Goal: Information Seeking & Learning: Learn about a topic

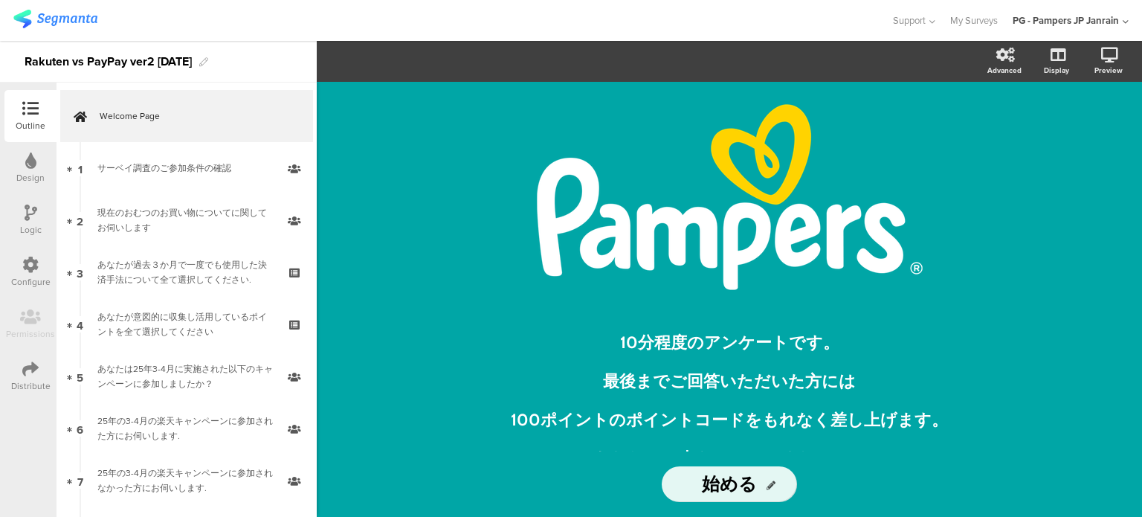
click at [73, 13] on img at bounding box center [55, 19] width 84 height 19
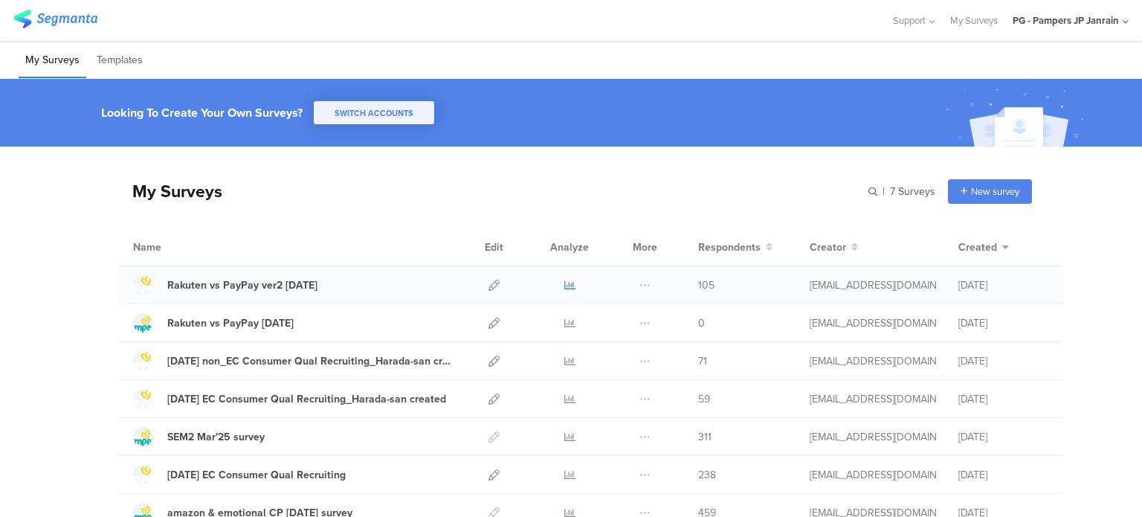
click at [565, 285] on icon at bounding box center [570, 285] width 11 height 11
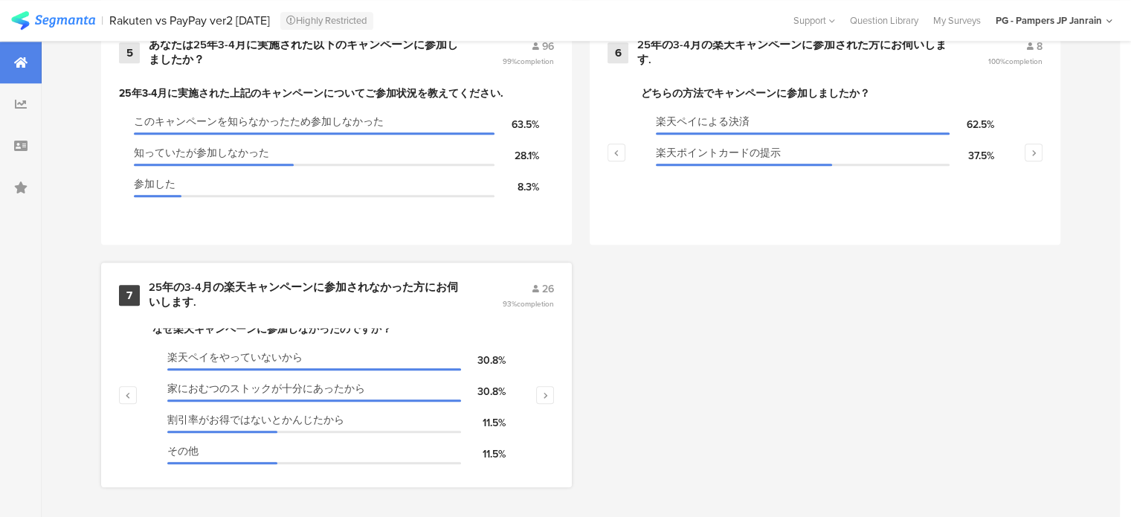
scroll to position [9, 0]
click at [554, 388] on button "button" at bounding box center [545, 395] width 18 height 18
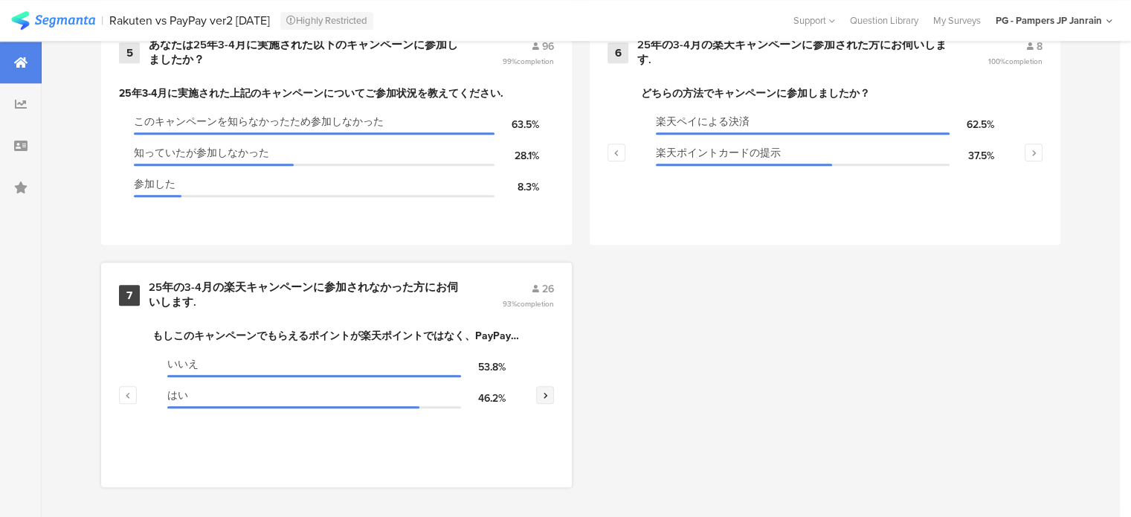
click at [547, 390] on icon "button" at bounding box center [545, 394] width 5 height 9
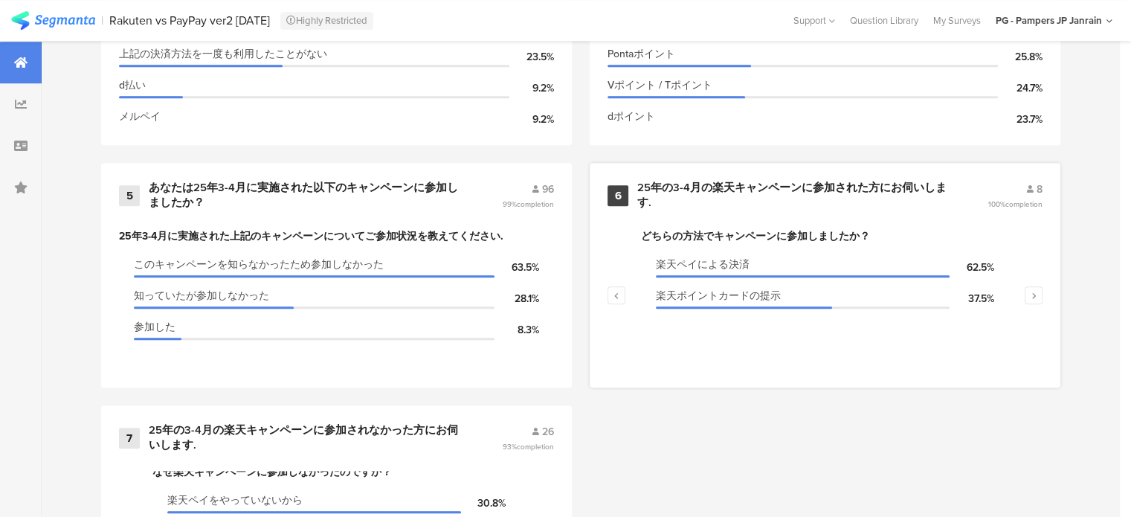
scroll to position [1033, 0]
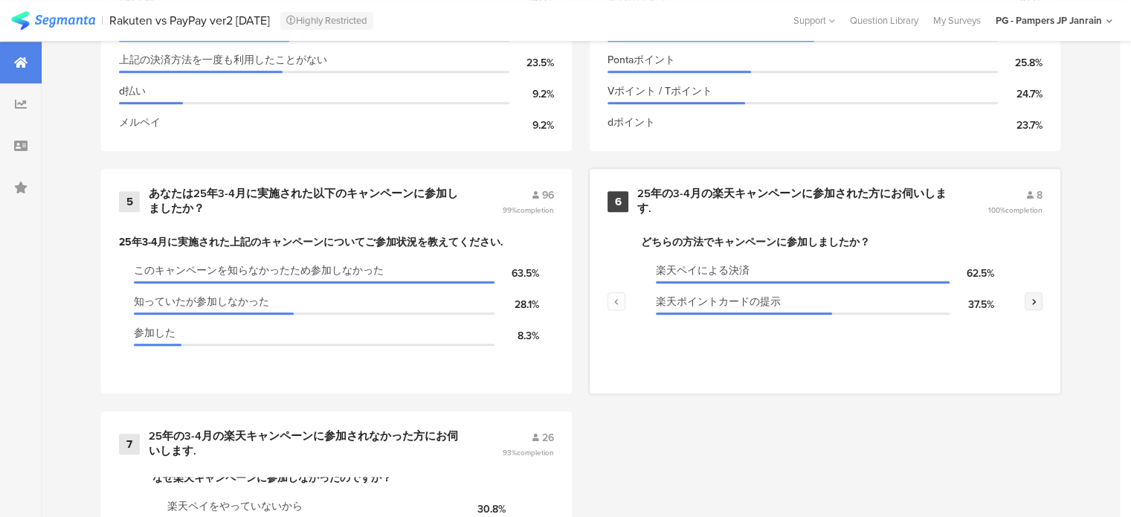
click at [1043, 297] on button "button" at bounding box center [1034, 301] width 18 height 18
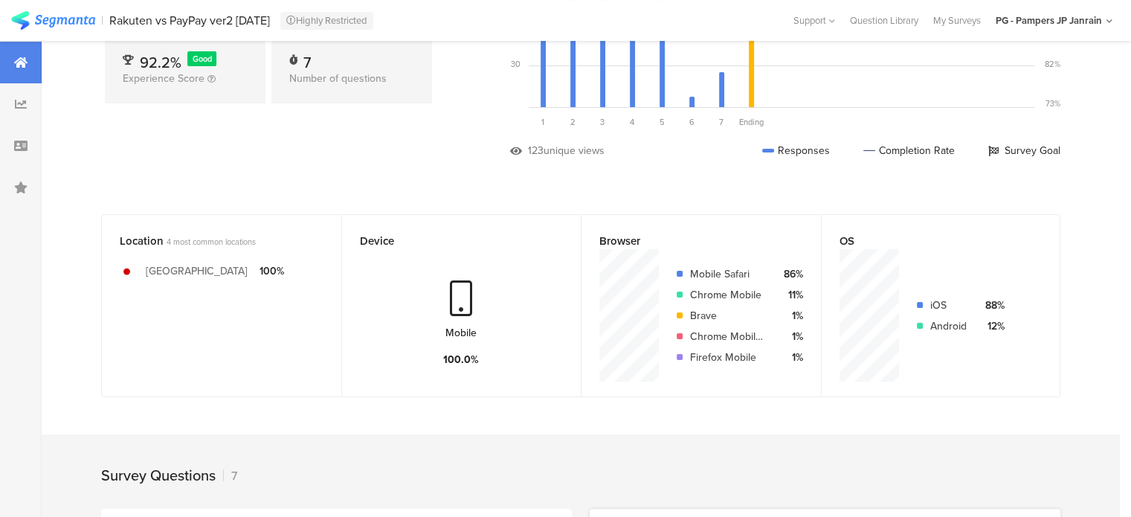
scroll to position [0, 0]
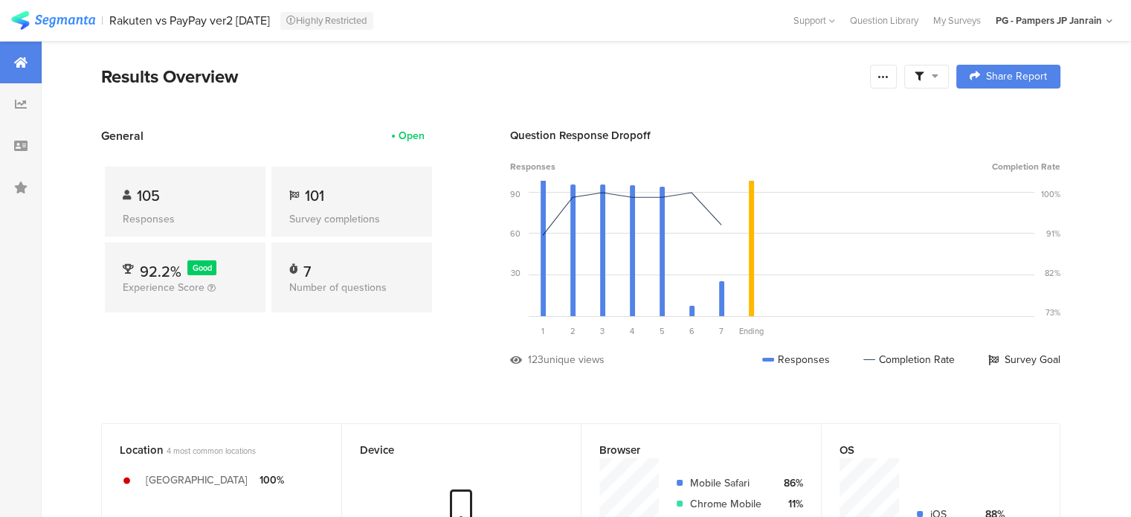
click at [163, 20] on div "Rakuten vs PayPay ver2 Aug25" at bounding box center [189, 20] width 161 height 14
click at [21, 101] on icon at bounding box center [21, 104] width 12 height 12
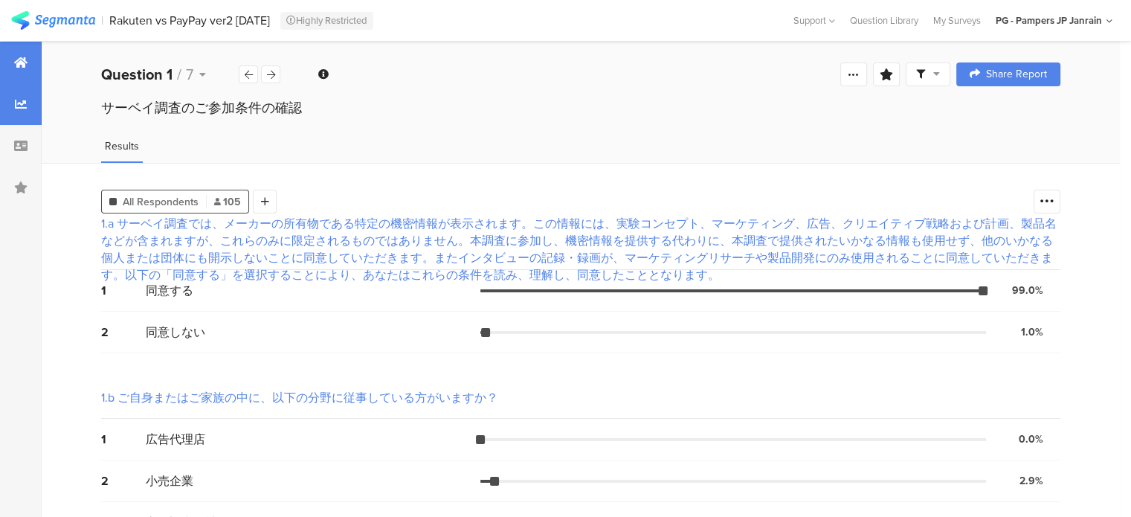
click at [16, 62] on icon at bounding box center [20, 63] width 13 height 12
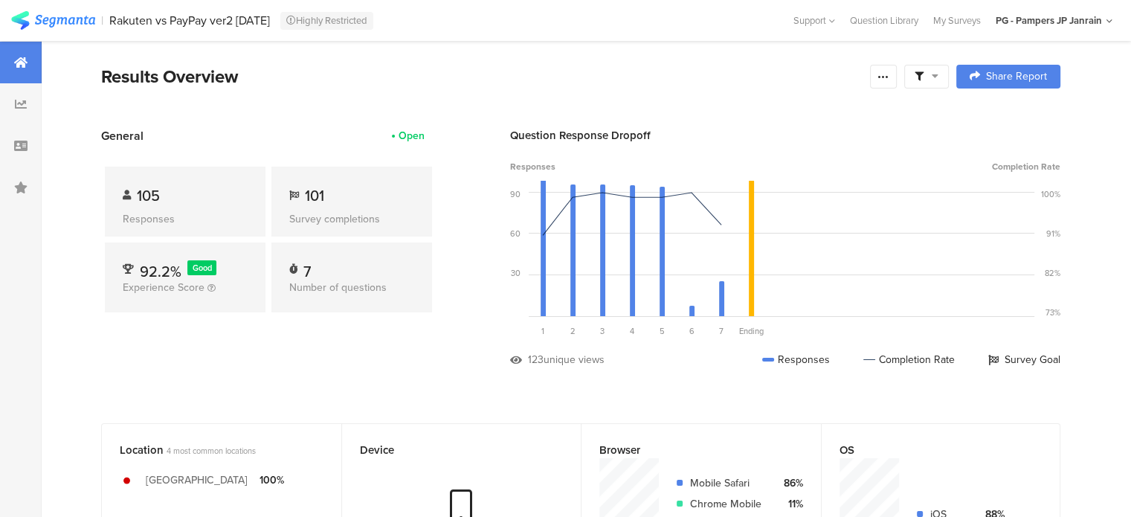
click at [135, 20] on div "Rakuten vs PayPay ver2 [DATE]" at bounding box center [189, 20] width 161 height 14
click at [293, 196] on icon at bounding box center [294, 195] width 10 height 10
click at [19, 154] on div at bounding box center [21, 146] width 42 height 42
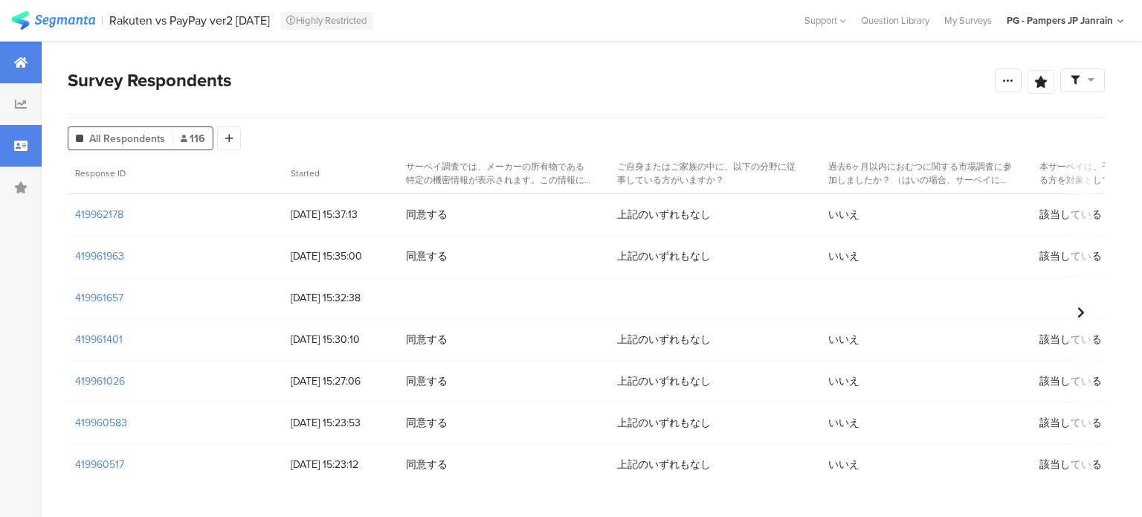
click at [13, 71] on div at bounding box center [21, 63] width 42 height 42
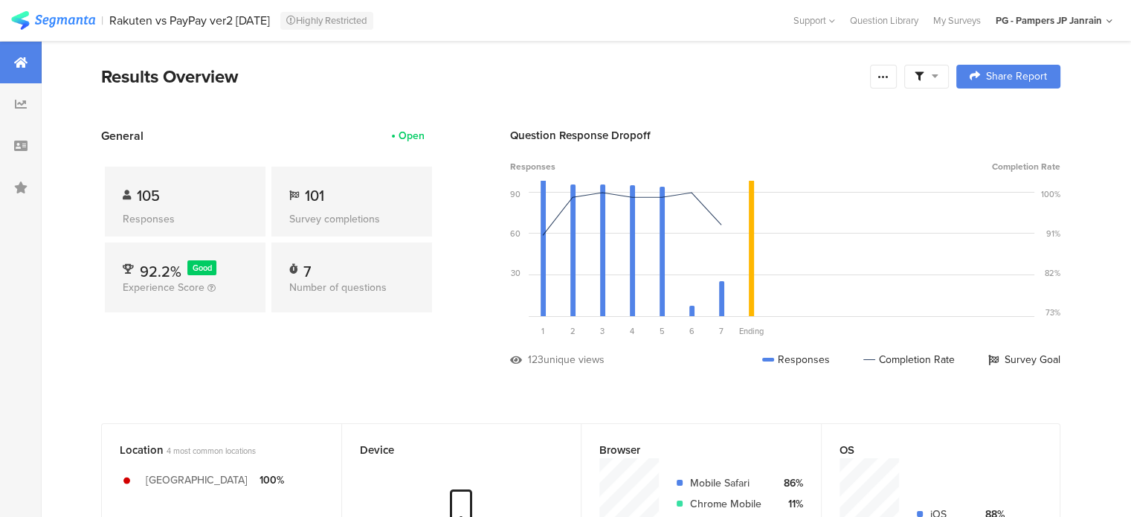
click at [13, 71] on div at bounding box center [21, 63] width 42 height 42
click at [30, 32] on link at bounding box center [53, 25] width 84 height 17
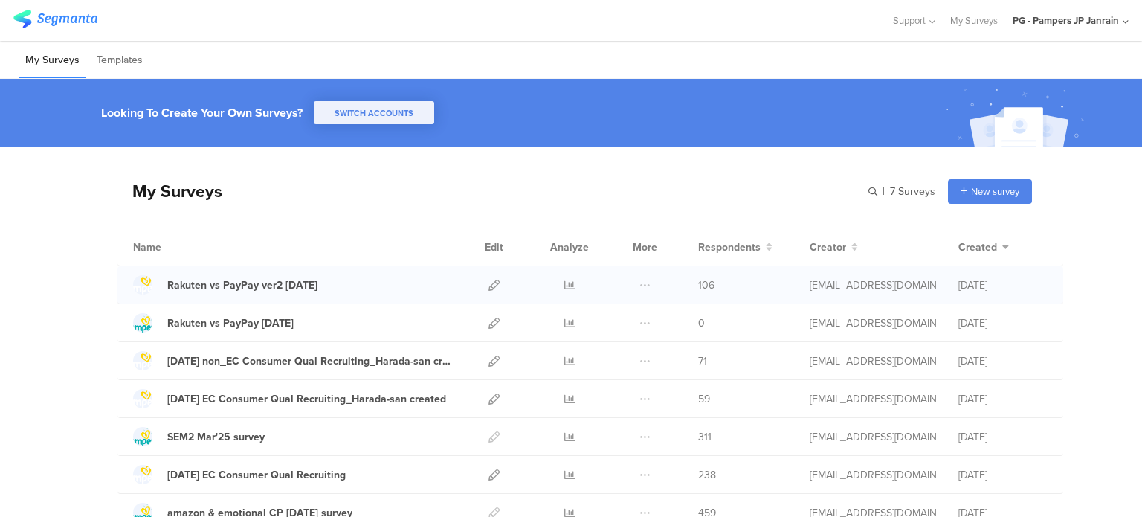
click at [555, 285] on div at bounding box center [569, 284] width 45 height 37
click at [557, 284] on div at bounding box center [569, 284] width 45 height 37
click at [565, 284] on icon at bounding box center [570, 285] width 11 height 11
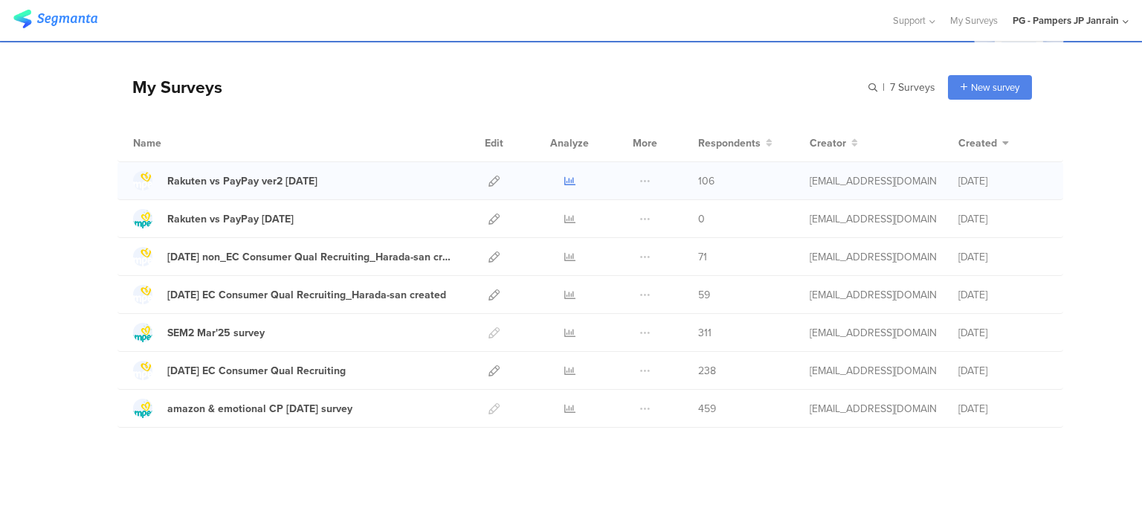
scroll to position [110, 0]
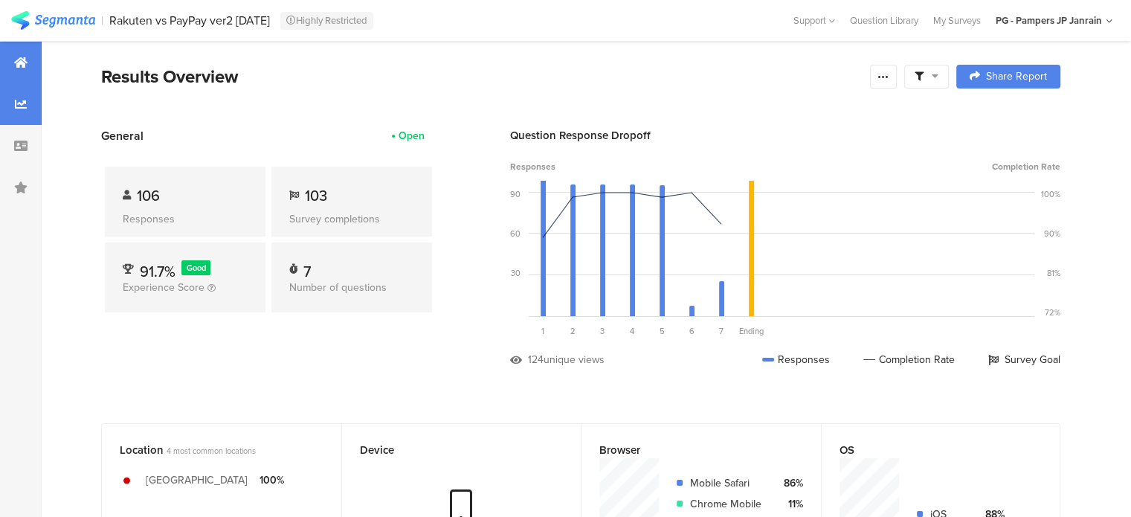
click at [35, 118] on div at bounding box center [21, 104] width 42 height 42
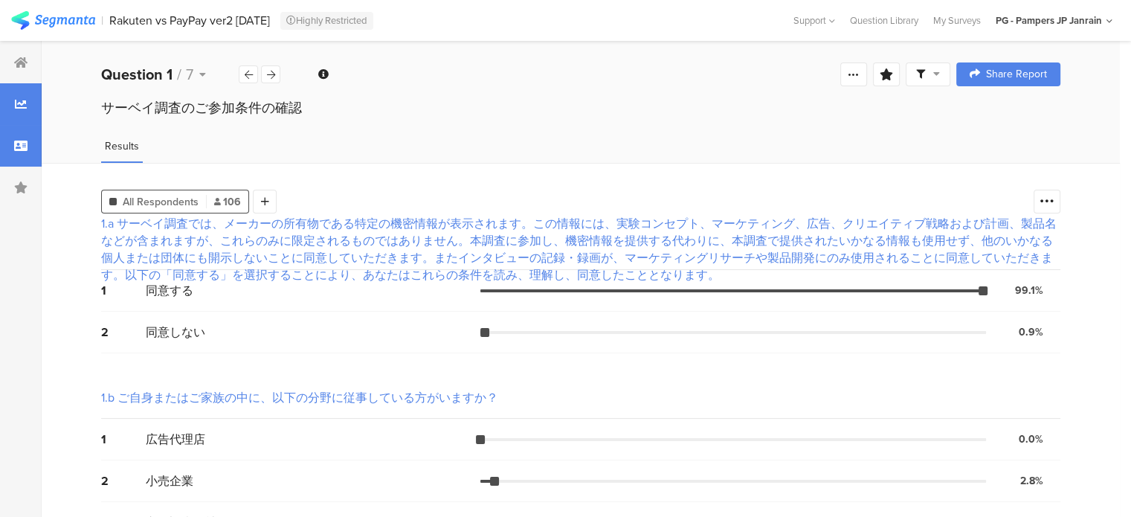
click at [1, 148] on div at bounding box center [21, 146] width 42 height 42
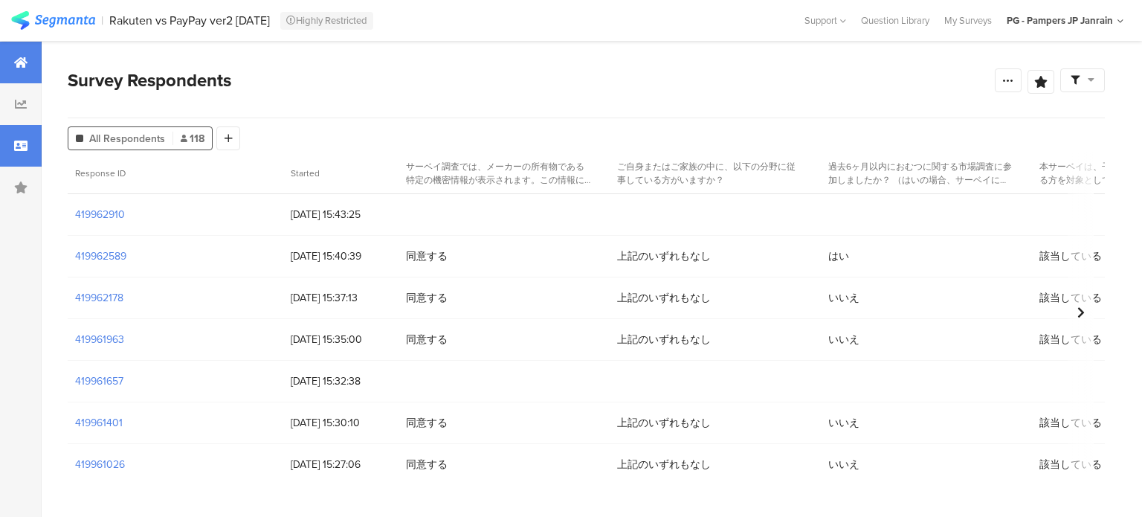
click at [13, 69] on div at bounding box center [21, 63] width 42 height 42
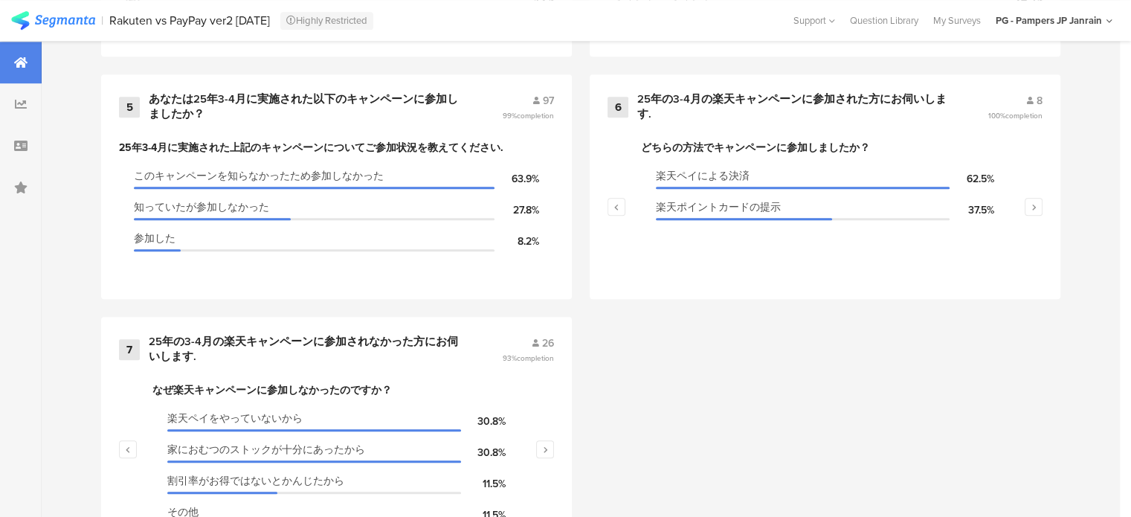
scroll to position [1182, 0]
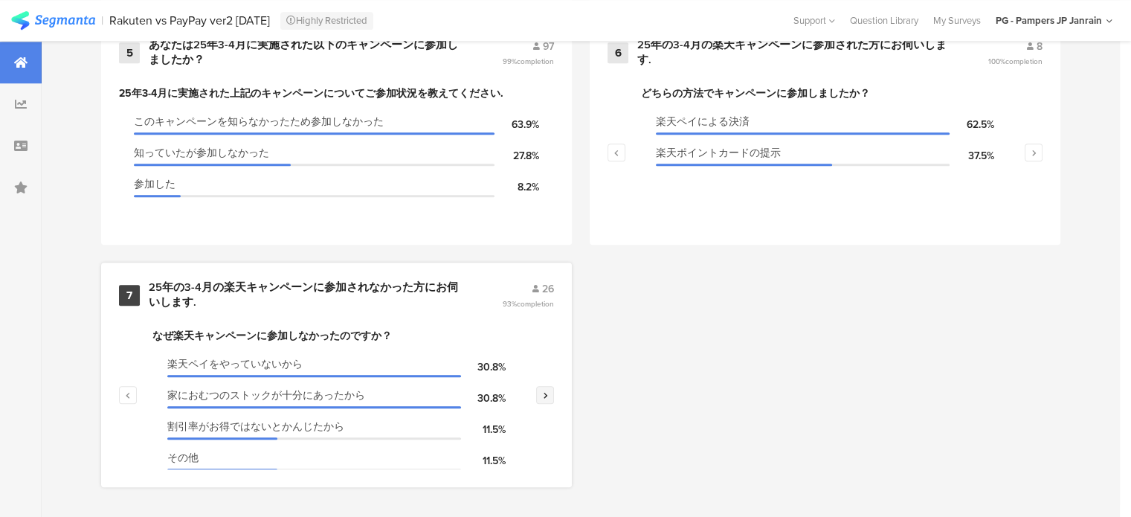
click at [554, 386] on button "button" at bounding box center [545, 395] width 18 height 18
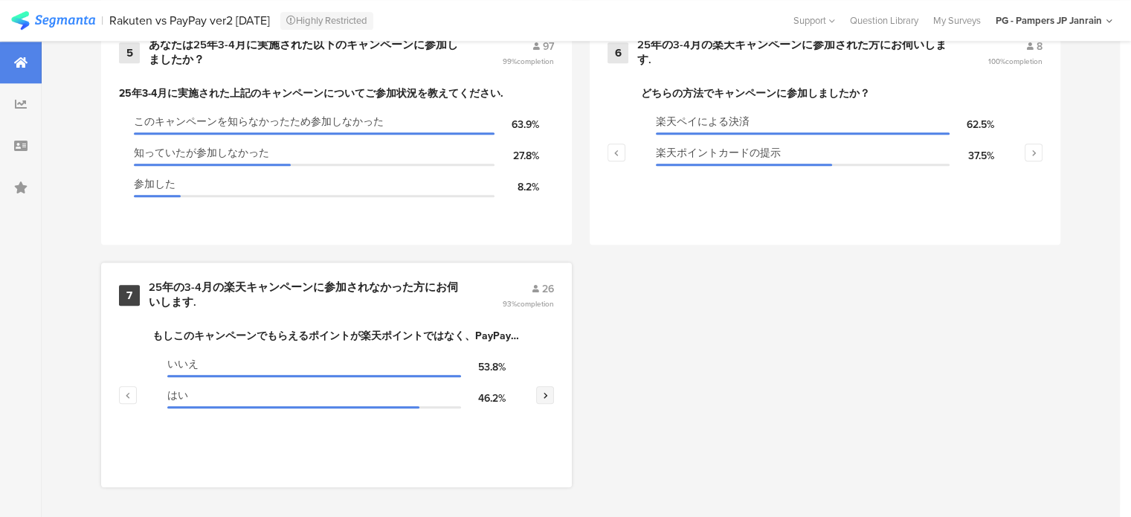
click at [554, 386] on button "button" at bounding box center [545, 395] width 18 height 18
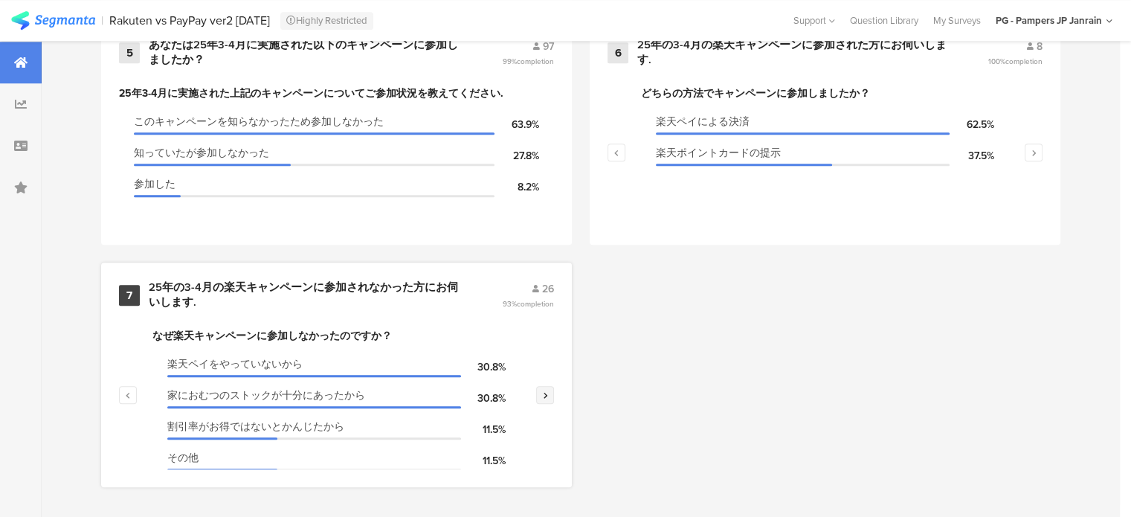
click at [554, 386] on button "button" at bounding box center [545, 395] width 18 height 18
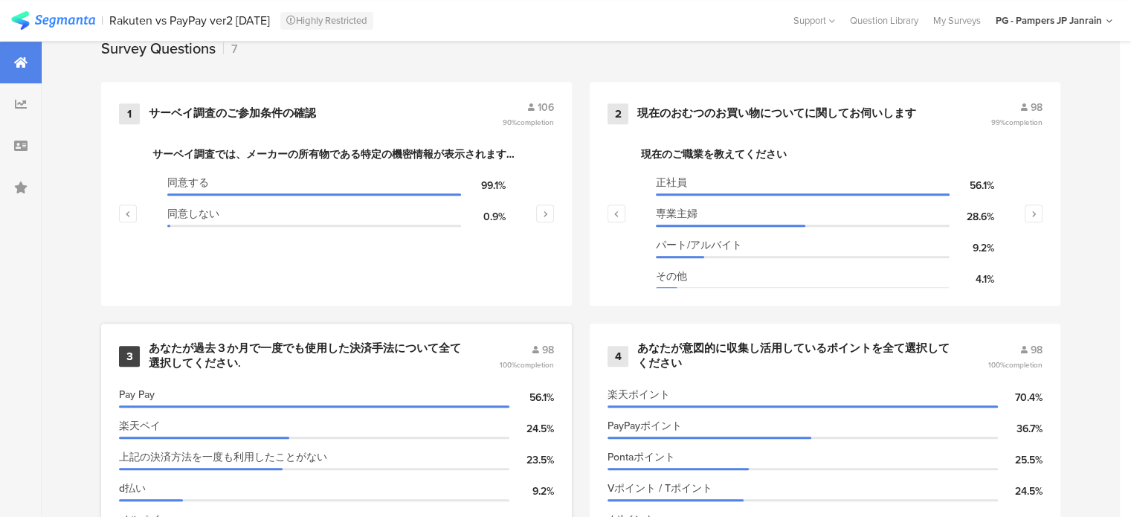
scroll to position [661, 0]
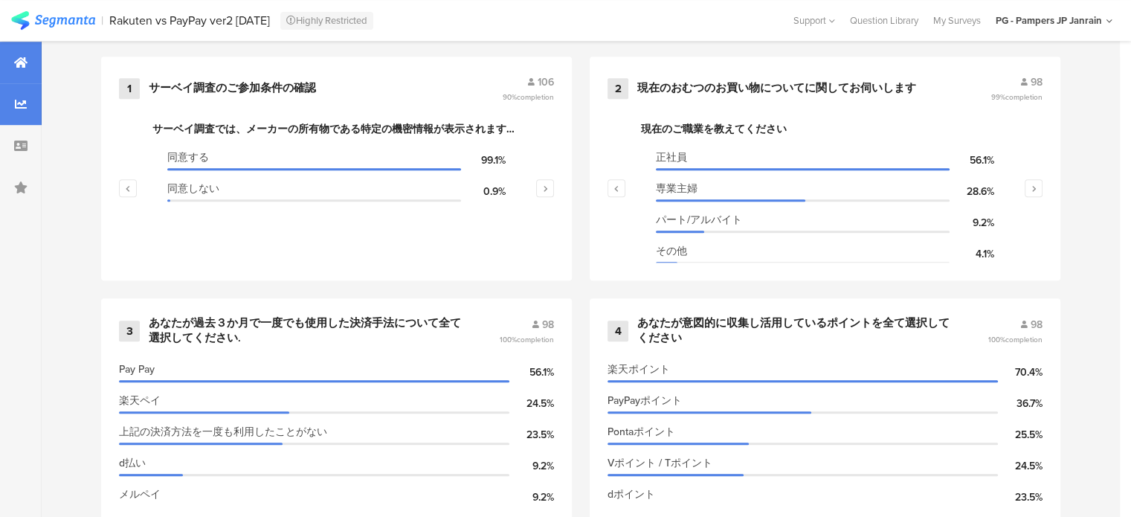
click at [3, 116] on div at bounding box center [21, 104] width 42 height 42
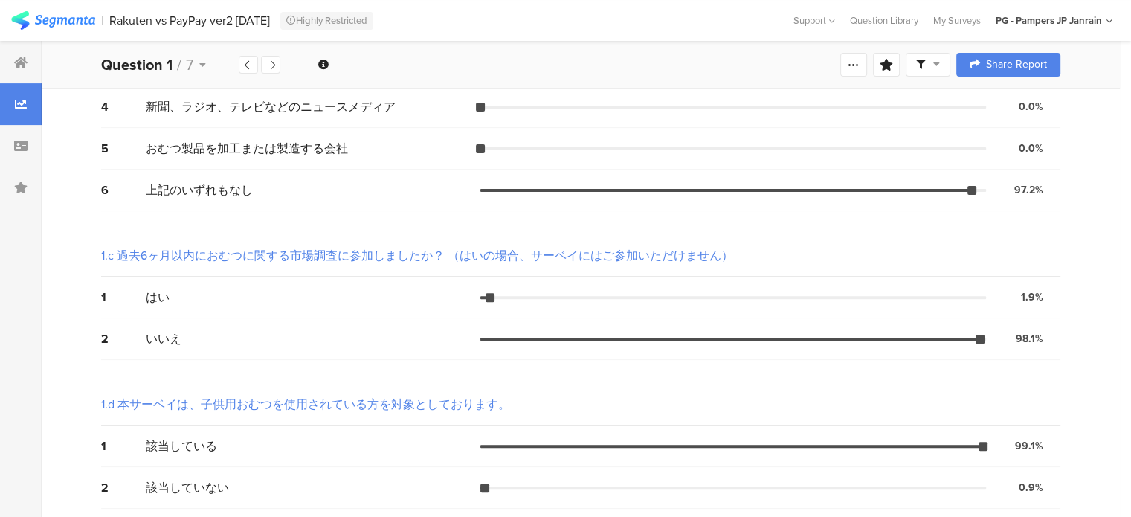
scroll to position [461, 0]
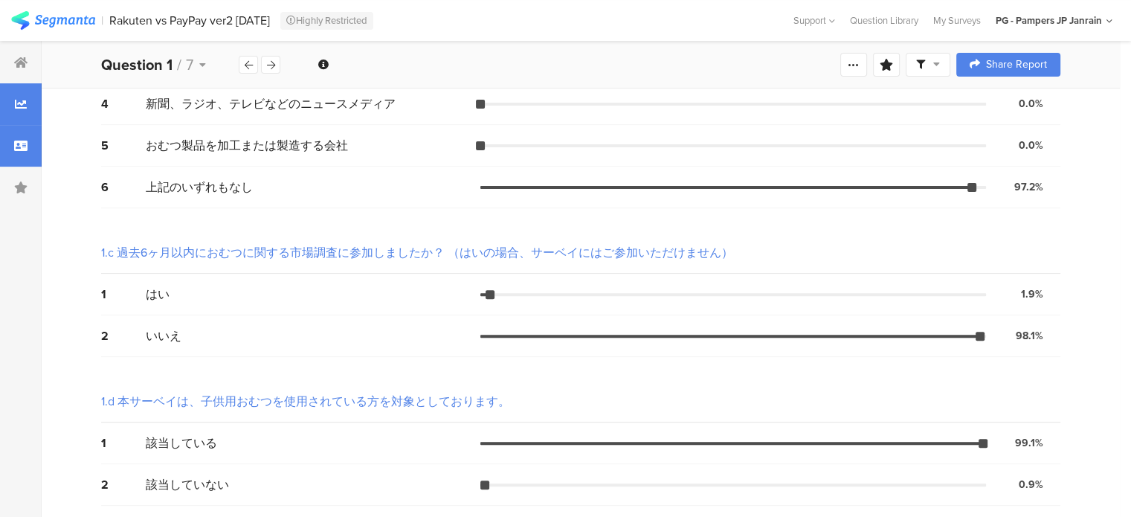
click at [22, 151] on icon at bounding box center [20, 146] width 13 height 12
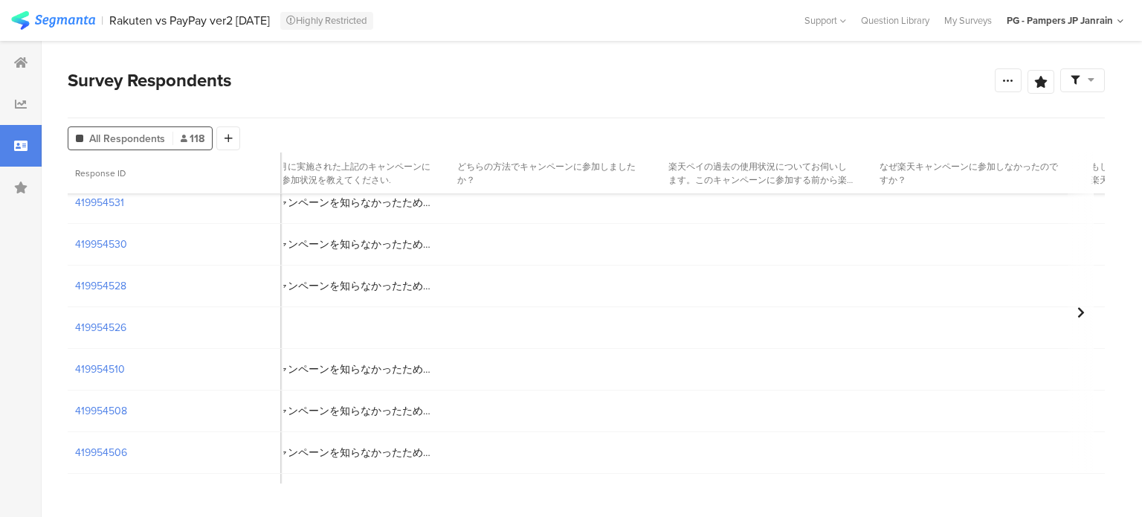
scroll to position [4314, 2483]
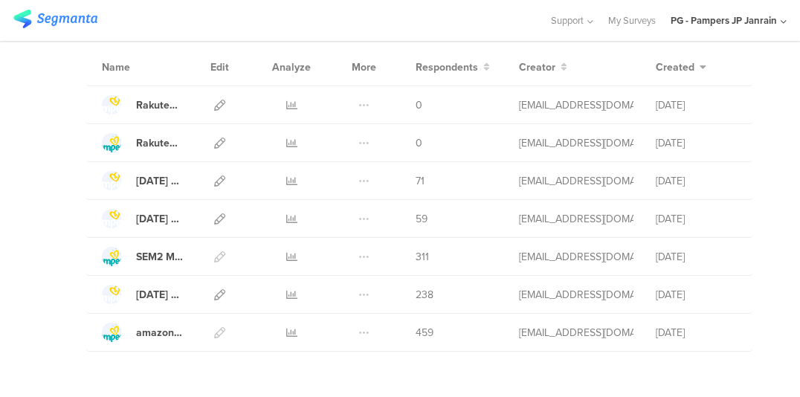
scroll to position [230, 0]
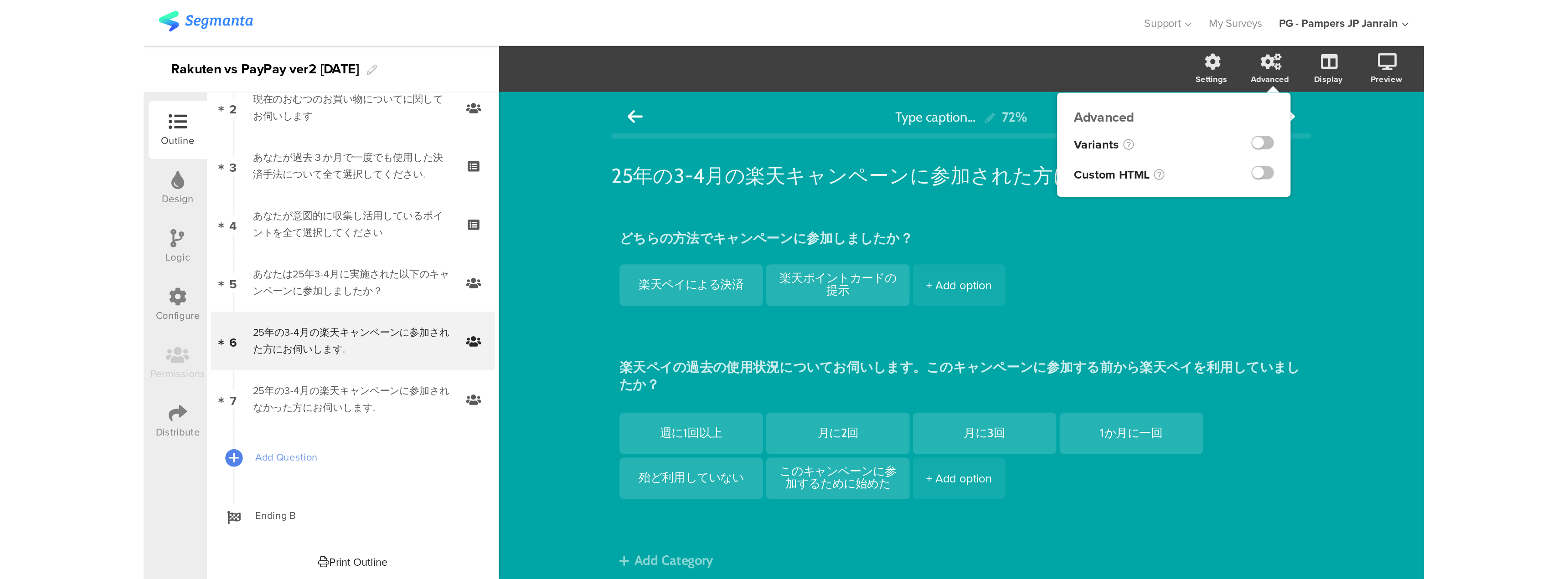
scroll to position [78, 0]
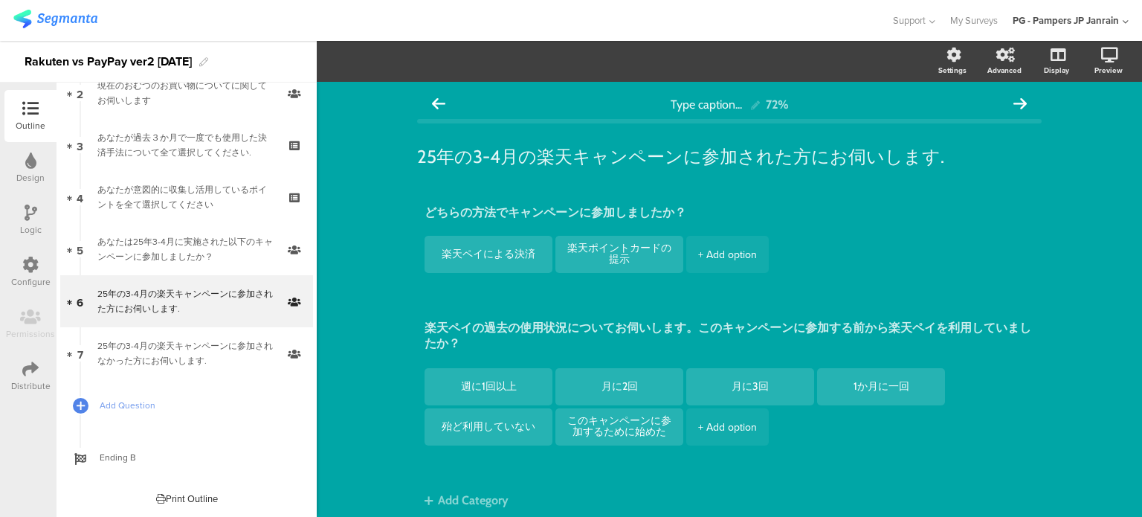
click at [74, 12] on img at bounding box center [55, 19] width 84 height 19
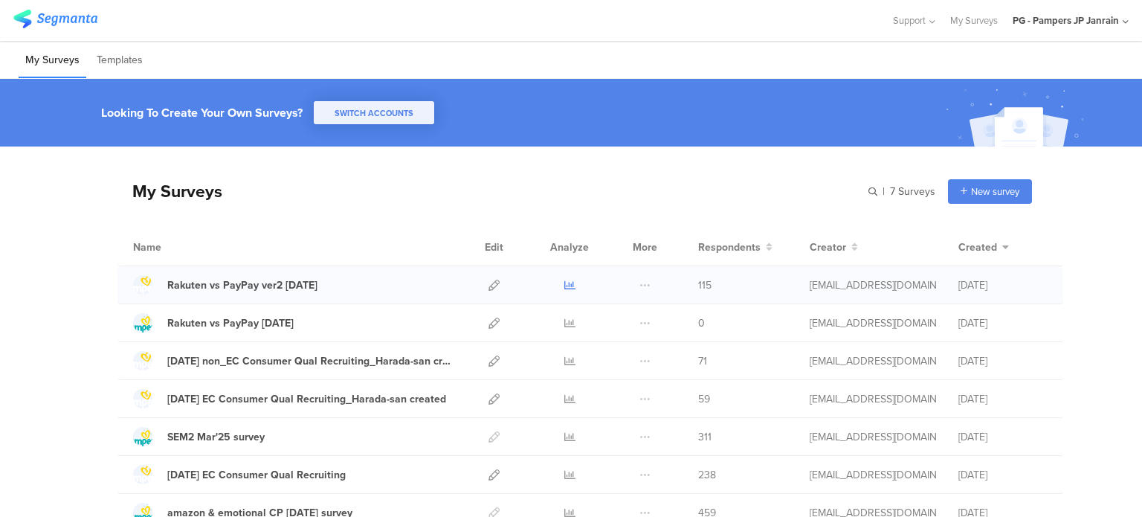
click at [565, 284] on icon at bounding box center [570, 285] width 11 height 11
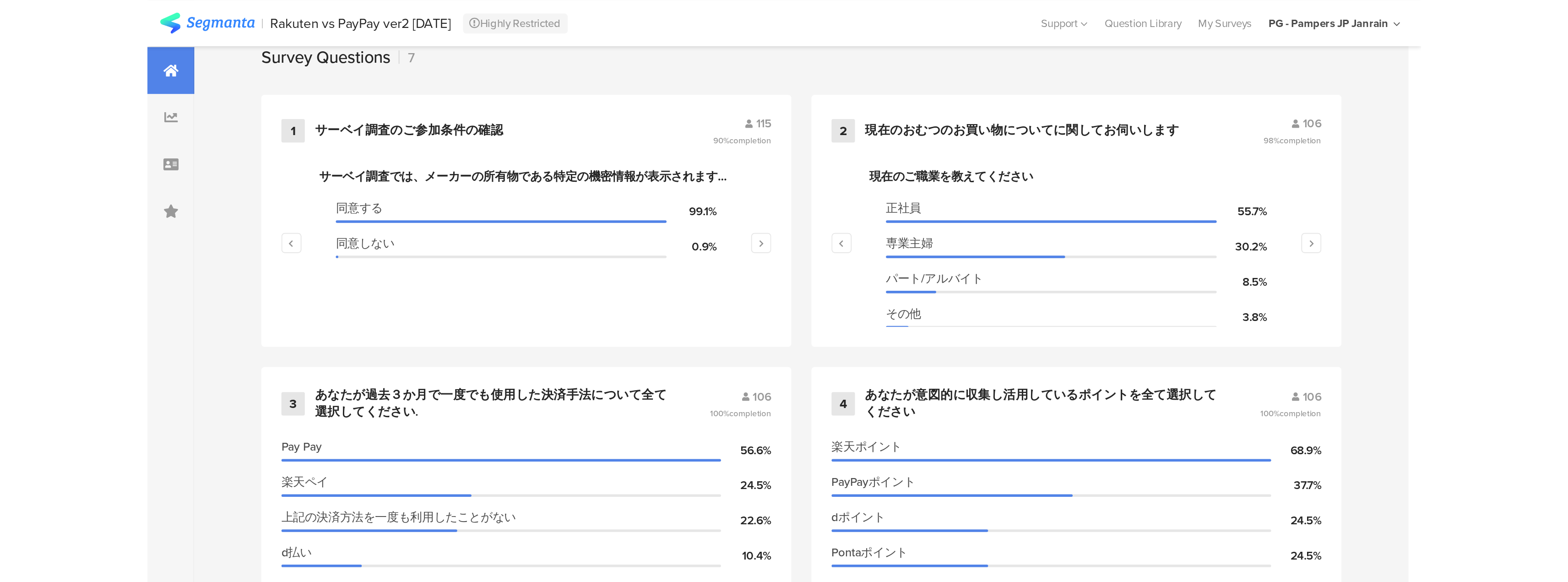
scroll to position [458, 0]
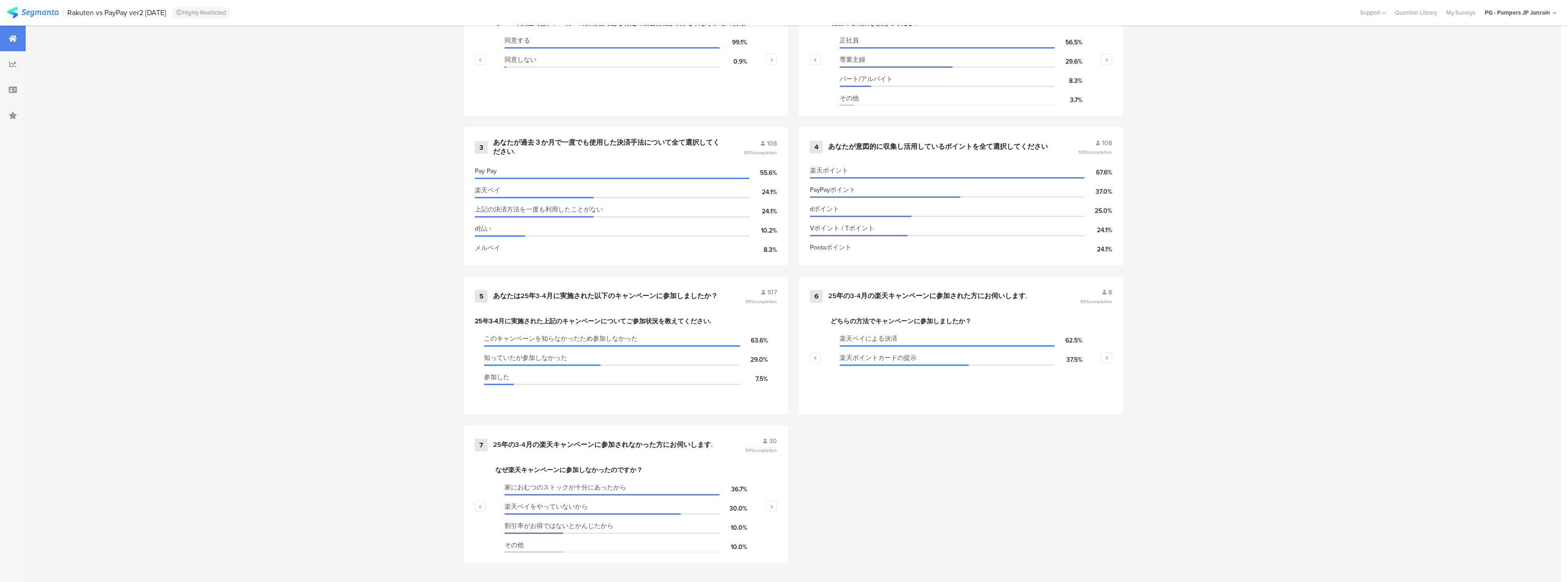
scroll to position [465, 0]
click at [1109, 357] on icon "button" at bounding box center [1106, 356] width 3 height 6
